Goal: Task Accomplishment & Management: Use online tool/utility

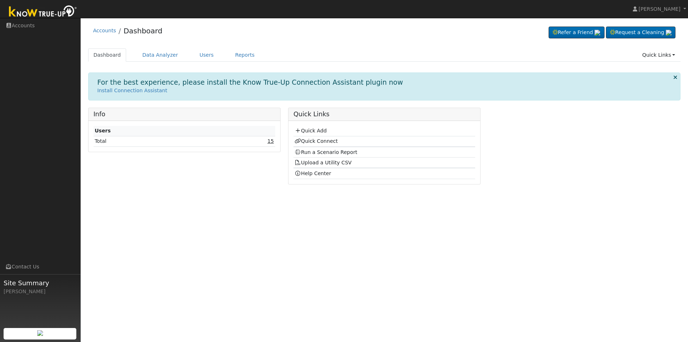
click at [269, 142] on link "15" at bounding box center [270, 141] width 6 height 6
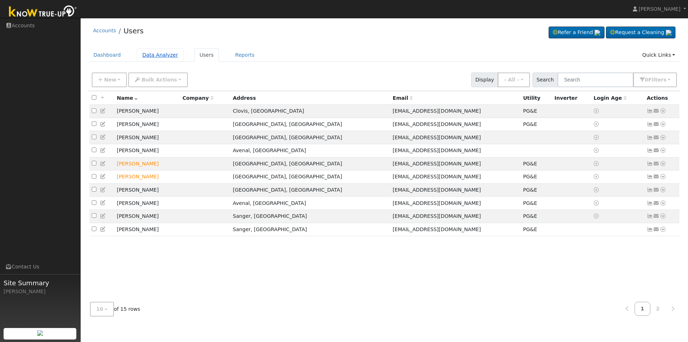
click at [144, 51] on link "Data Analyzer" at bounding box center [160, 54] width 47 height 13
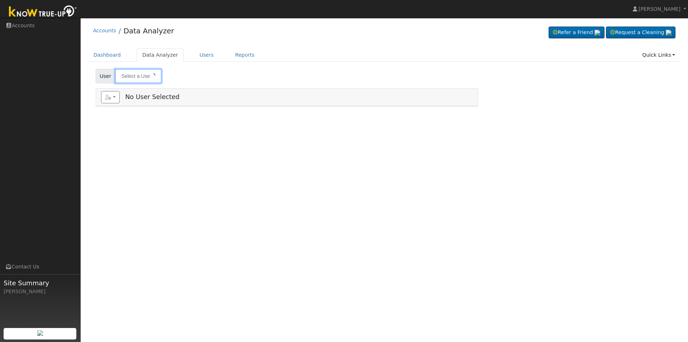
type input "[PERSON_NAME]"
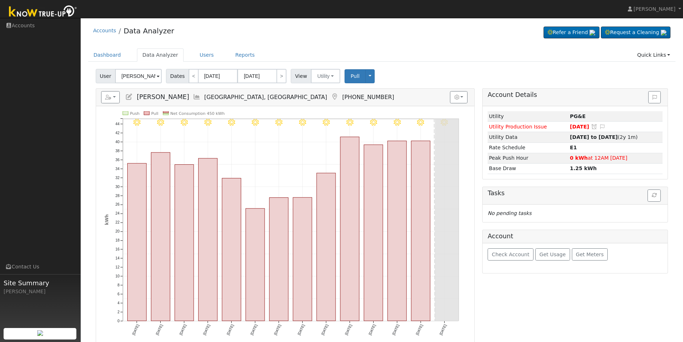
click at [157, 76] on span at bounding box center [158, 76] width 3 height 8
click at [103, 56] on link "Dashboard" at bounding box center [107, 54] width 38 height 13
type input "Ruth Bickers"
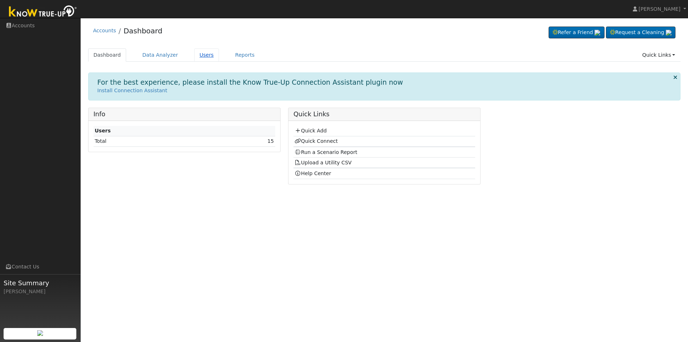
click at [196, 57] on link "Users" at bounding box center [206, 54] width 25 height 13
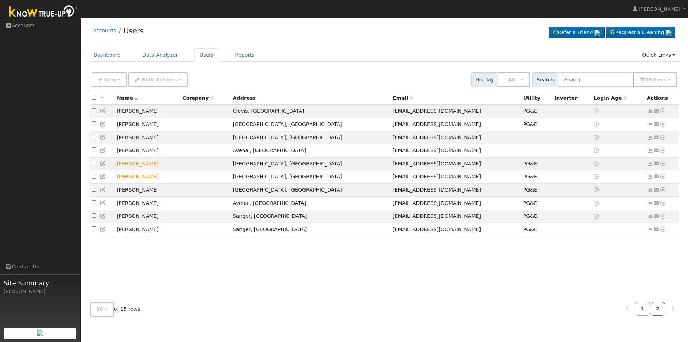
click at [657, 305] on link "2" at bounding box center [658, 308] width 16 height 14
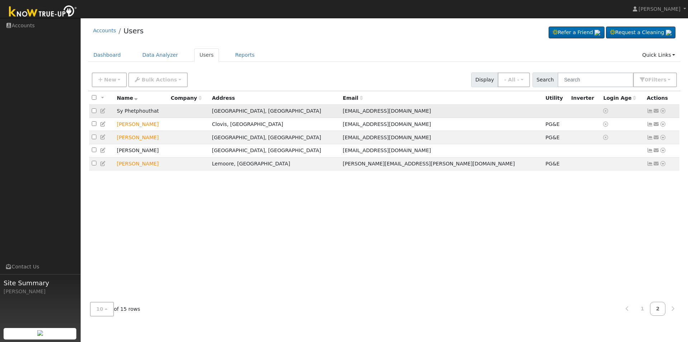
click at [94, 110] on input "checkbox" at bounding box center [94, 110] width 5 height 5
checkbox input "true"
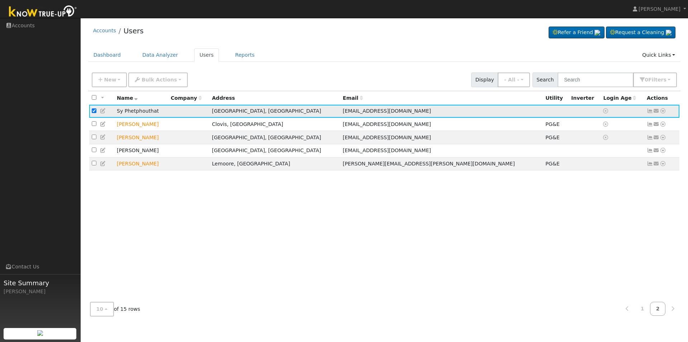
click at [663, 111] on icon at bounding box center [663, 110] width 6 height 5
click at [636, 122] on link "Data Analyzer" at bounding box center [640, 123] width 52 height 10
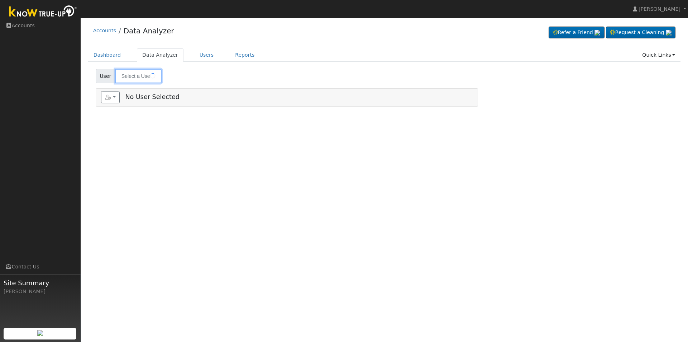
type input "Sy Phetphouthat"
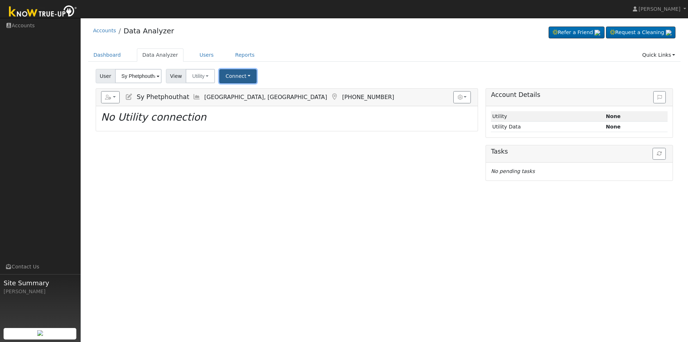
click at [239, 78] on button "Connect" at bounding box center [237, 76] width 37 height 14
click at [238, 91] on link "Select a Provider" at bounding box center [248, 92] width 56 height 10
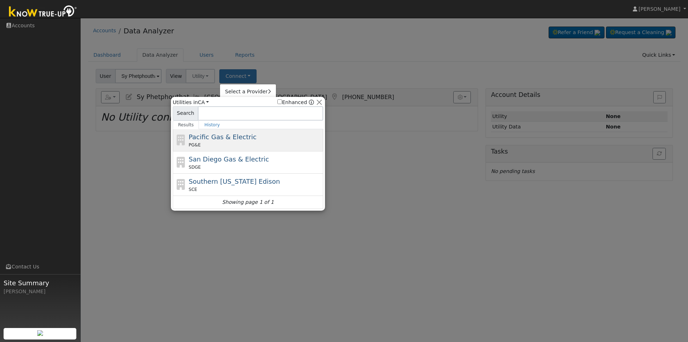
click at [213, 135] on span "Pacific Gas & Electric" at bounding box center [223, 137] width 68 height 8
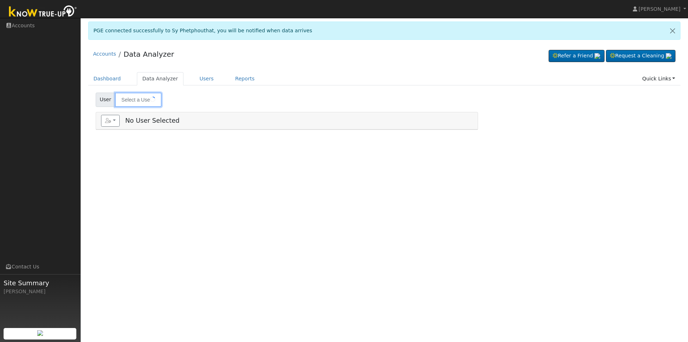
type input "Sy Phetphouthat"
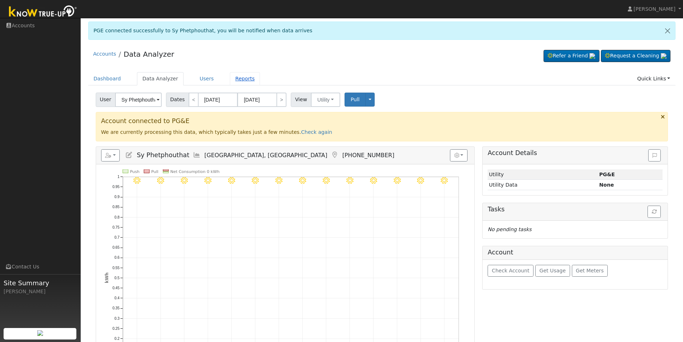
click at [235, 79] on link "Reports" at bounding box center [245, 78] width 30 height 13
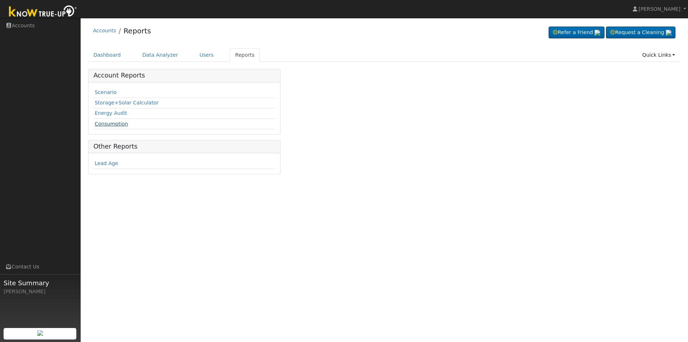
click at [100, 123] on link "Consumption" at bounding box center [111, 124] width 33 height 6
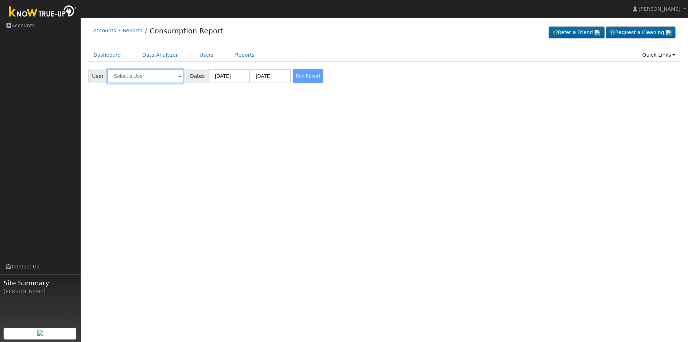
click at [174, 81] on input "text" at bounding box center [146, 76] width 76 height 14
type input "s"
click at [178, 77] on span at bounding box center [179, 76] width 3 height 8
click at [143, 76] on input "text" at bounding box center [146, 76] width 76 height 14
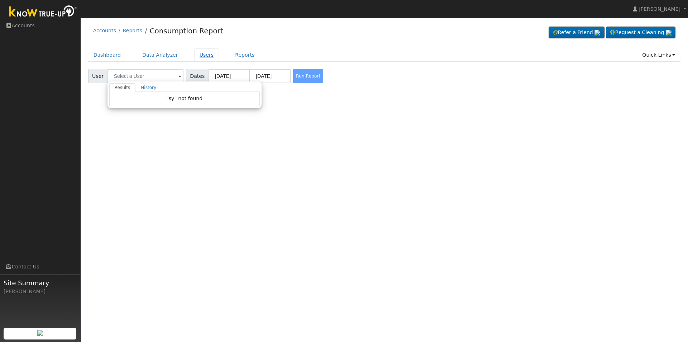
click at [194, 56] on link "Users" at bounding box center [206, 54] width 25 height 13
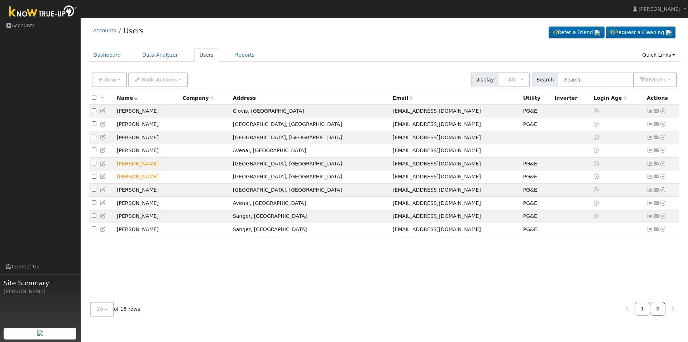
drag, startPoint x: 661, startPoint y: 309, endPoint x: 657, endPoint y: 306, distance: 4.5
click at [661, 308] on link "2" at bounding box center [658, 308] width 16 height 14
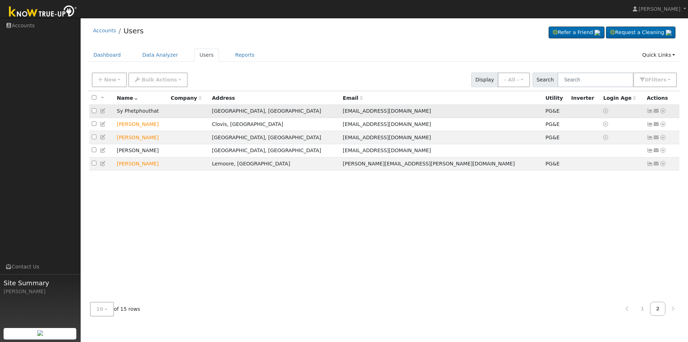
click at [662, 112] on icon at bounding box center [663, 110] width 6 height 5
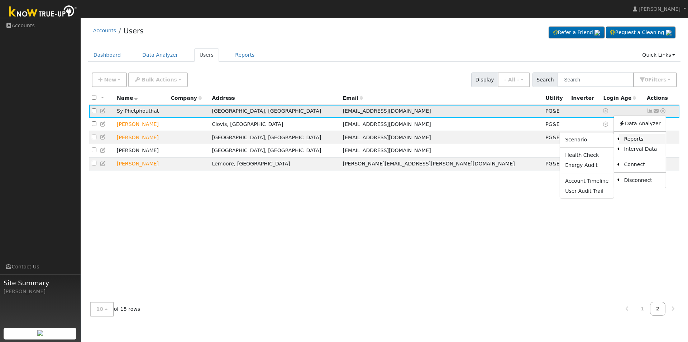
click at [633, 137] on link "Reports" at bounding box center [642, 139] width 47 height 10
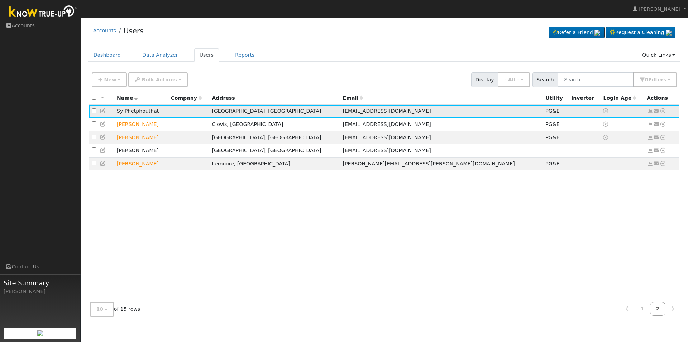
click at [662, 112] on icon at bounding box center [663, 110] width 6 height 5
click at [643, 124] on link "Data Analyzer" at bounding box center [640, 123] width 52 height 10
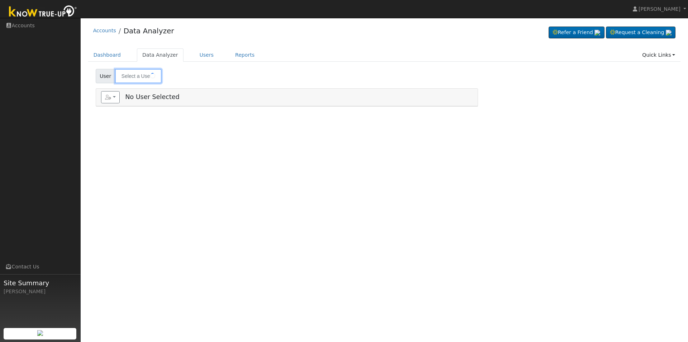
type input "Sy Phetphouthat"
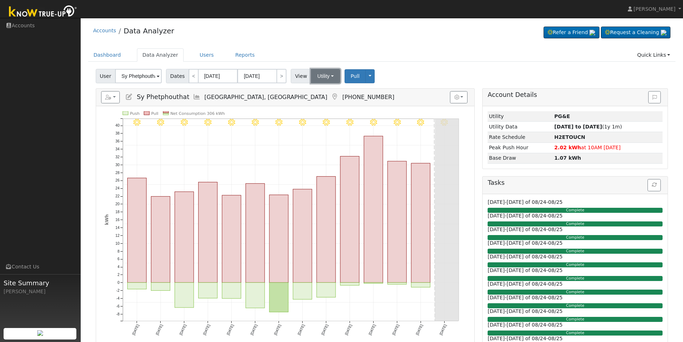
click at [330, 78] on button "Utility" at bounding box center [325, 76] width 29 height 14
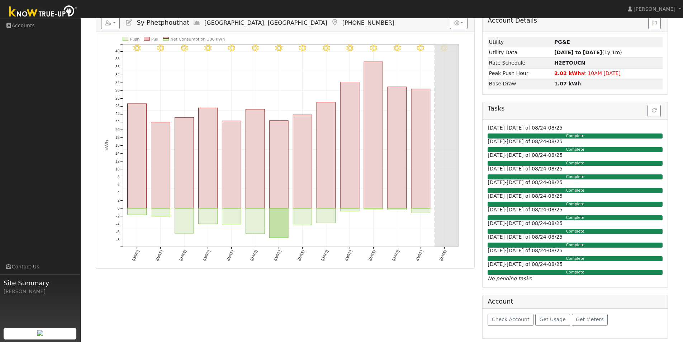
scroll to position [75, 0]
click at [539, 322] on span "Get Usage" at bounding box center [552, 319] width 26 height 6
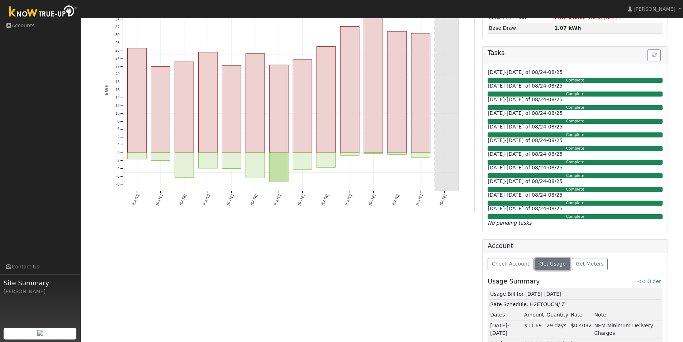
scroll to position [148, 0]
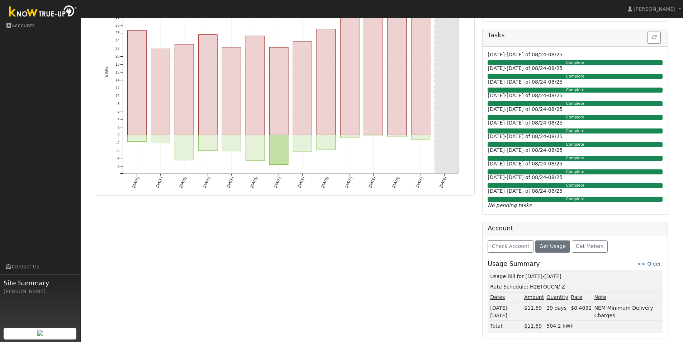
click at [651, 261] on link "<< Older" at bounding box center [649, 264] width 24 height 6
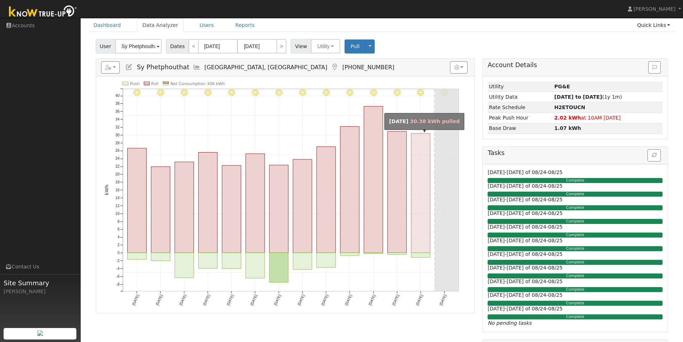
scroll to position [0, 0]
